Goal: Task Accomplishment & Management: Use online tool/utility

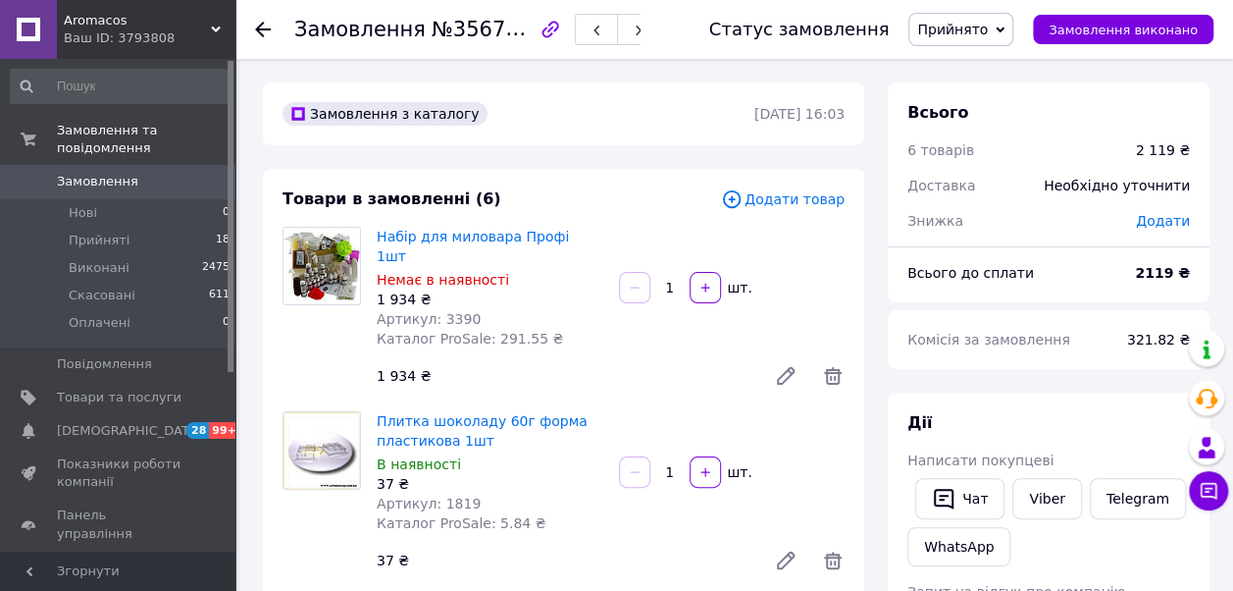
click at [769, 202] on span "Додати товар" at bounding box center [783, 199] width 124 height 22
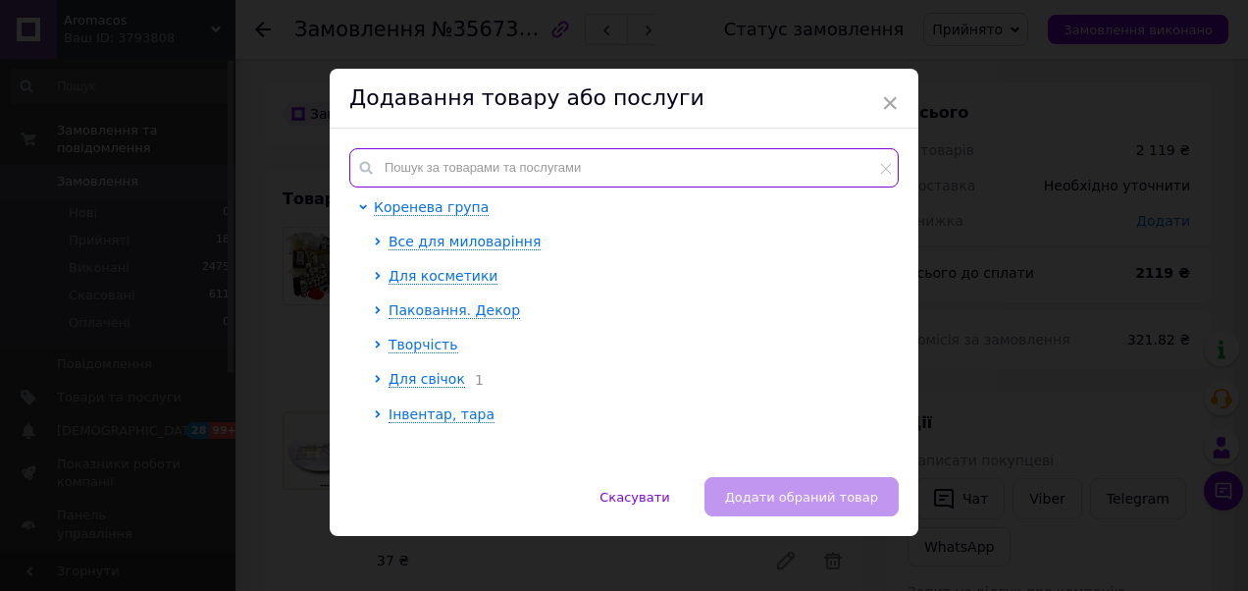
click at [495, 157] on input "text" at bounding box center [623, 167] width 549 height 39
paste input "подарунковий"
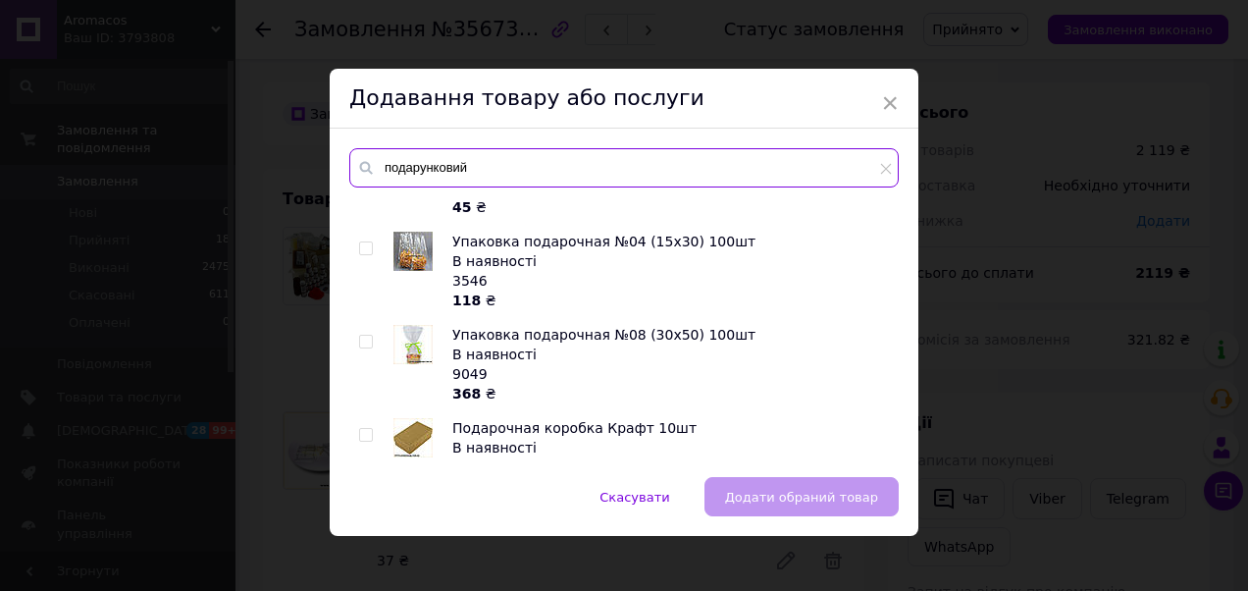
scroll to position [785, 0]
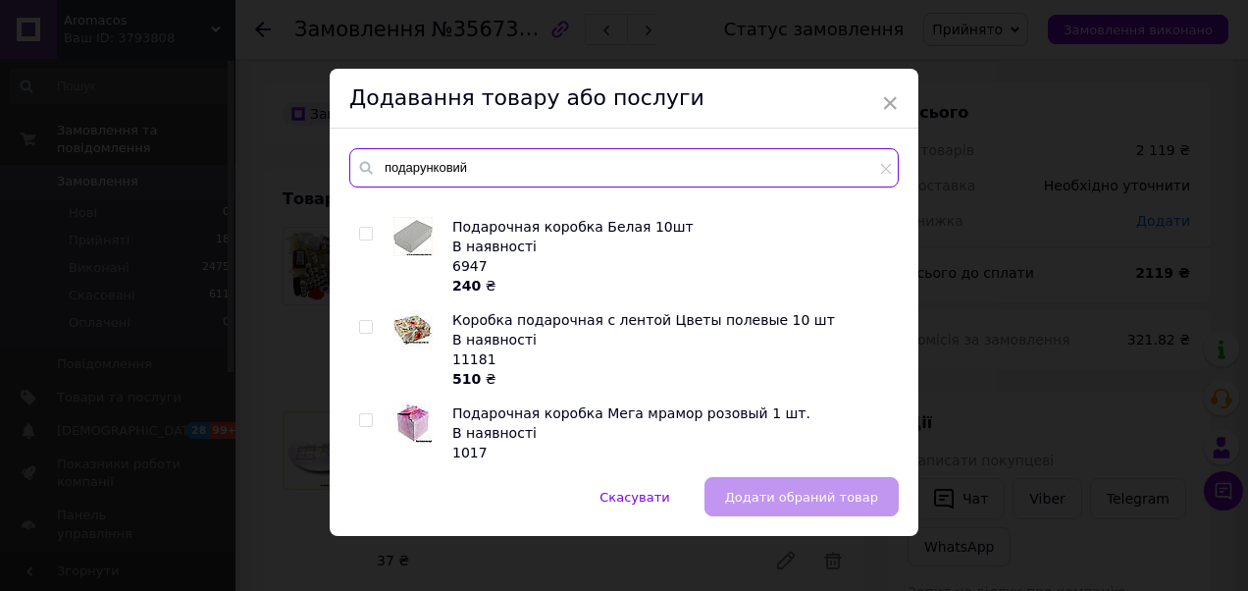
click at [426, 164] on input "подарунковий" at bounding box center [623, 167] width 549 height 39
paste input "абір для [PERSON_NAME] подарунковий 02"
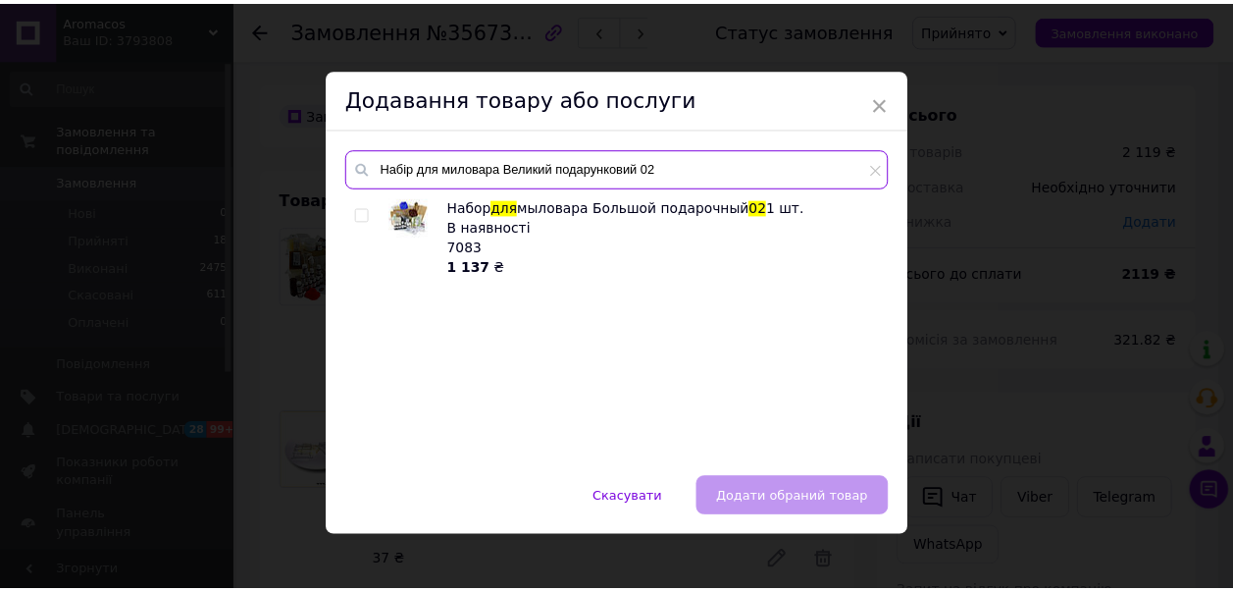
scroll to position [0, 0]
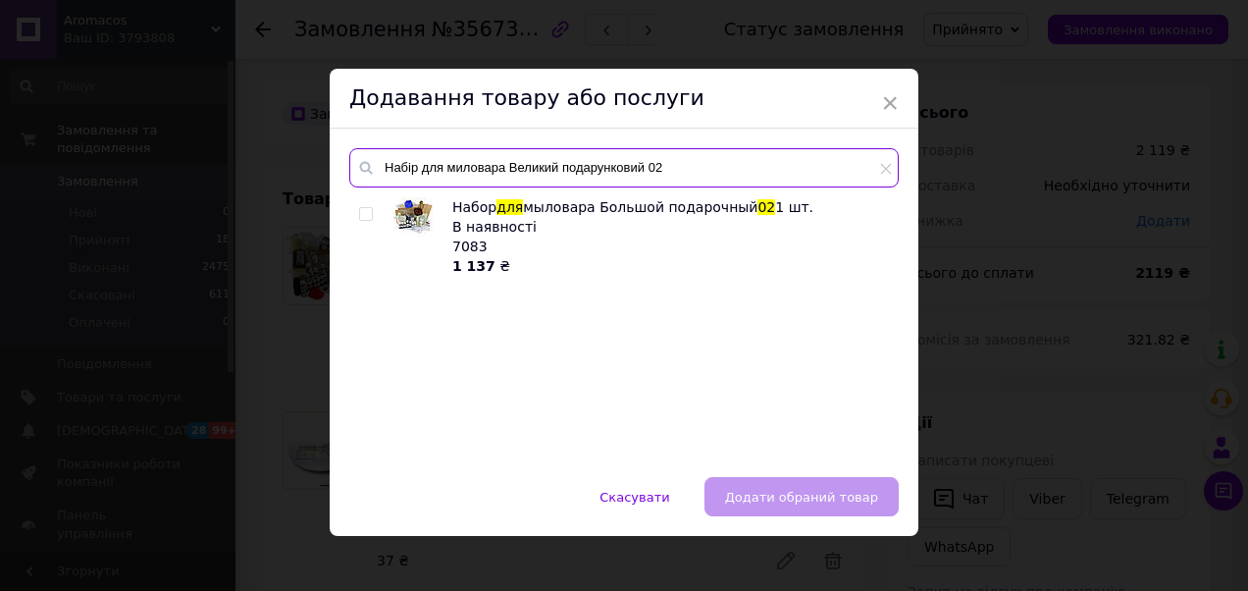
type input "Набір для миловара Великий подарунковий 02"
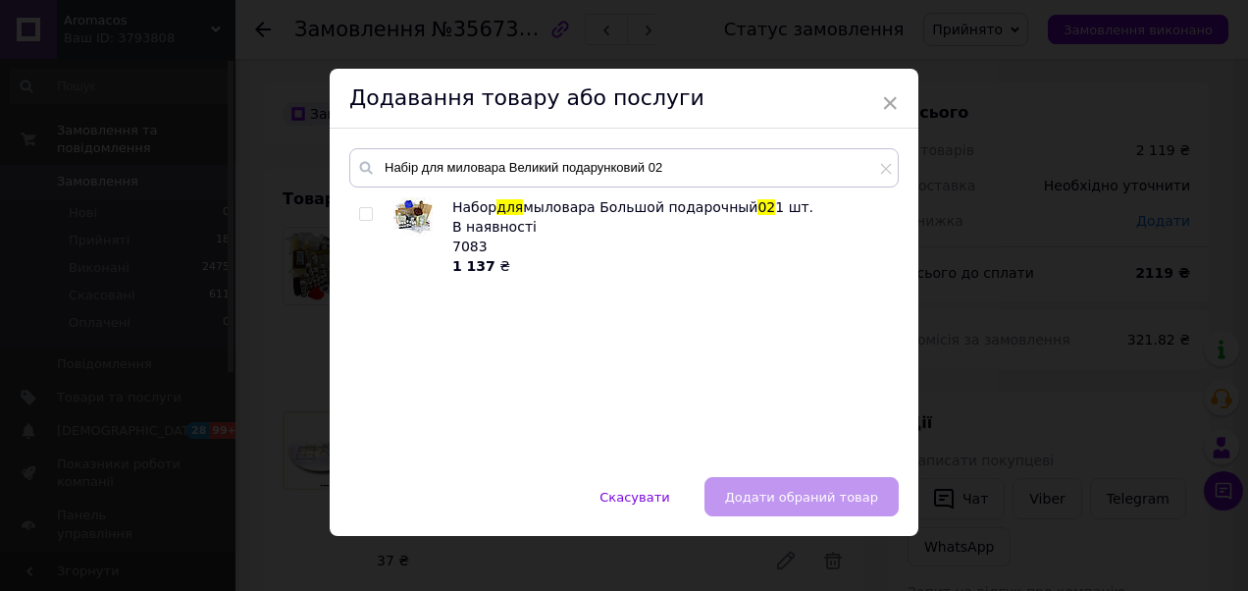
click at [472, 217] on div "В наявності" at bounding box center [670, 227] width 436 height 20
click at [363, 213] on input "checkbox" at bounding box center [365, 214] width 13 height 13
checkbox input "true"
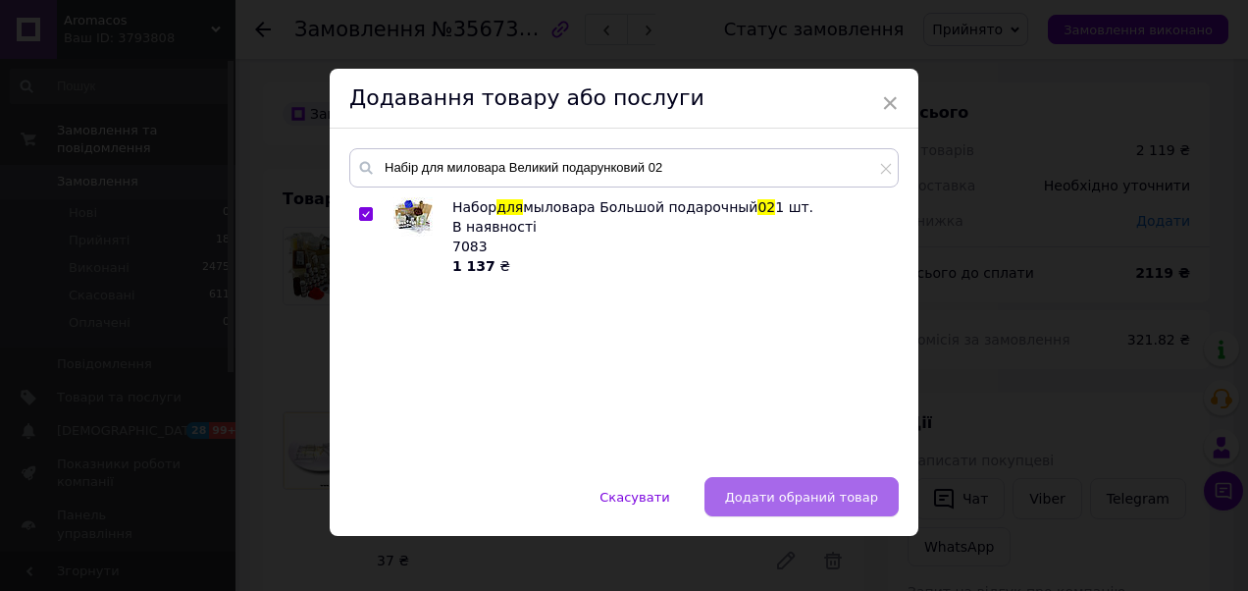
click at [812, 500] on span "Додати обраний товар" at bounding box center [801, 496] width 153 height 15
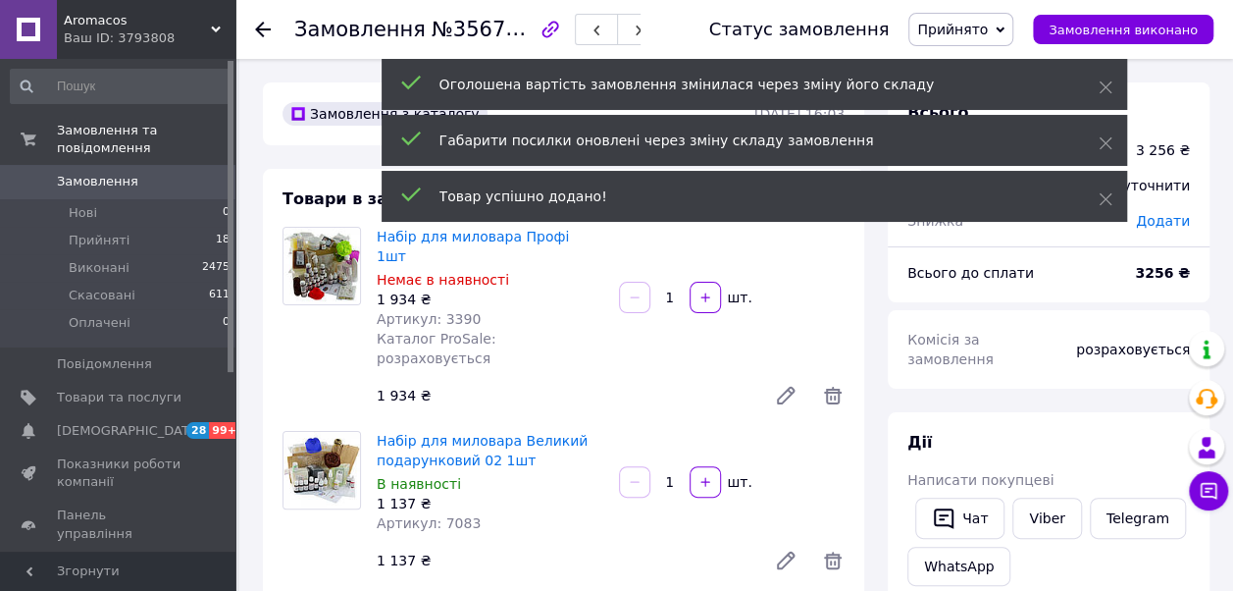
click at [626, 282] on div at bounding box center [634, 297] width 35 height 31
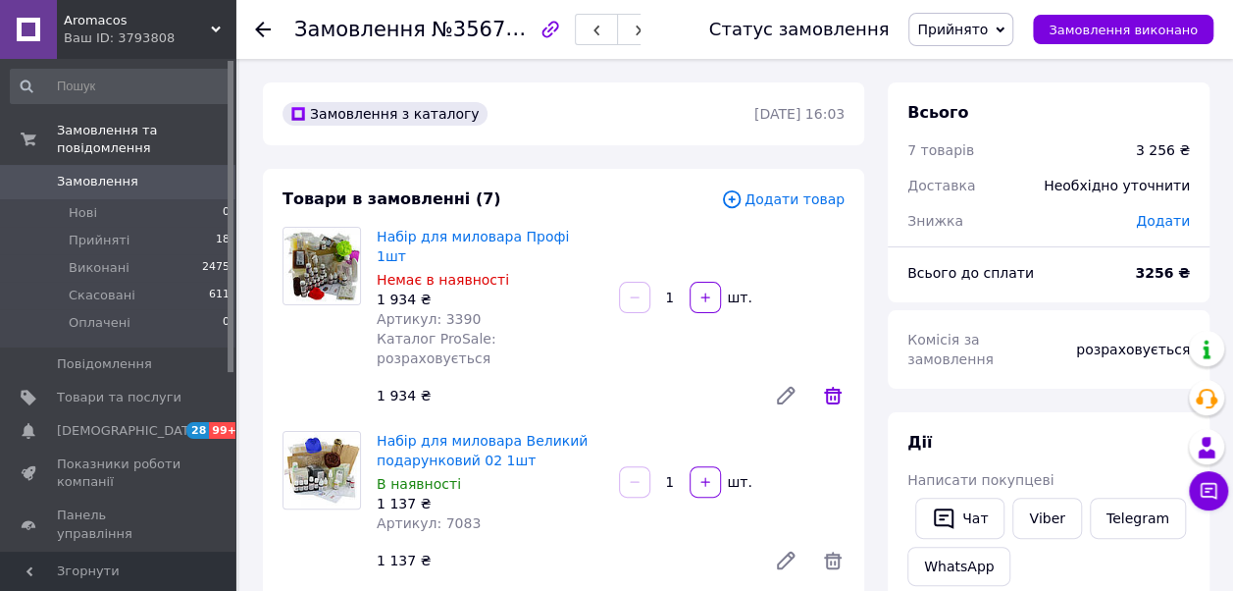
click at [832, 386] on icon at bounding box center [833, 395] width 18 height 18
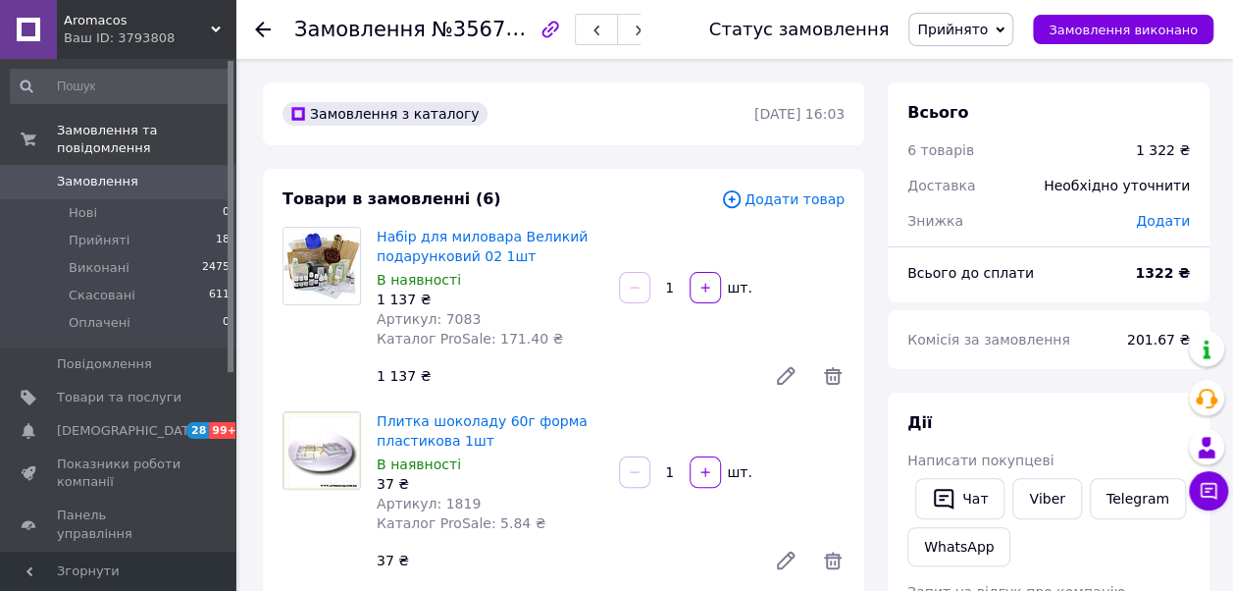
click at [259, 31] on use at bounding box center [263, 30] width 16 height 16
